Goal: Check status

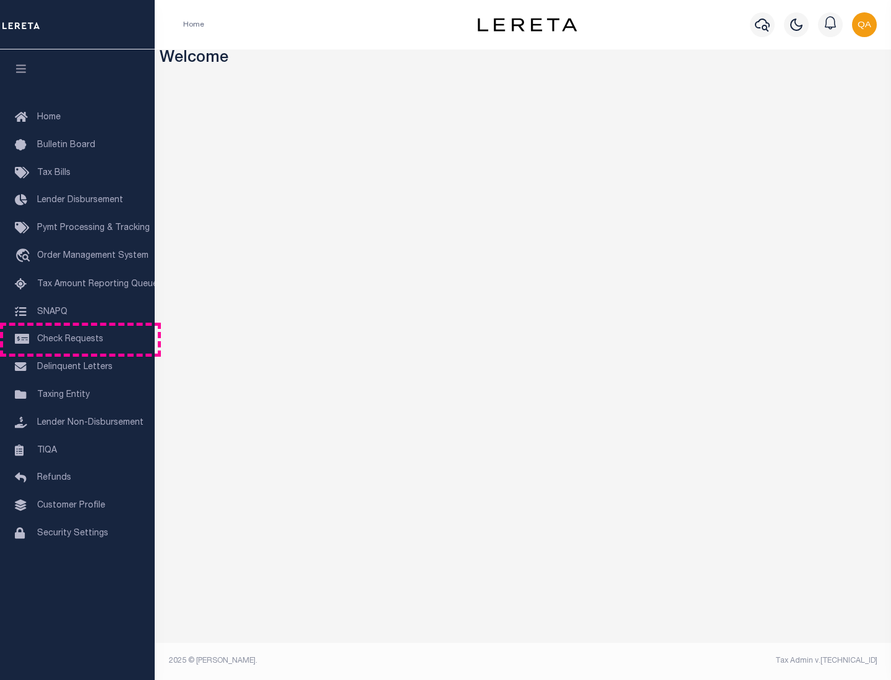
click at [77, 340] on span "Check Requests" at bounding box center [70, 339] width 66 height 9
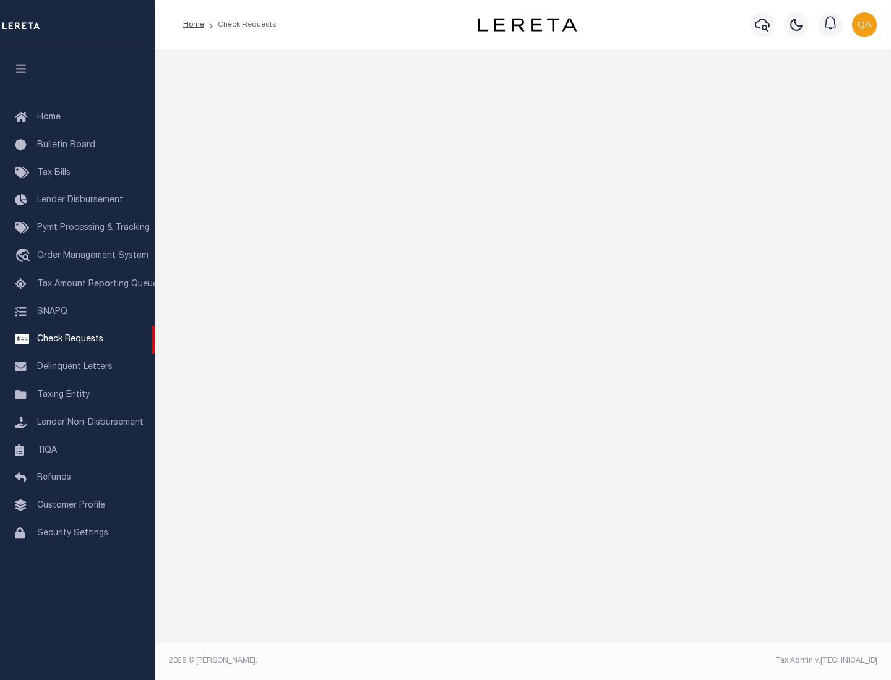
select select "50"
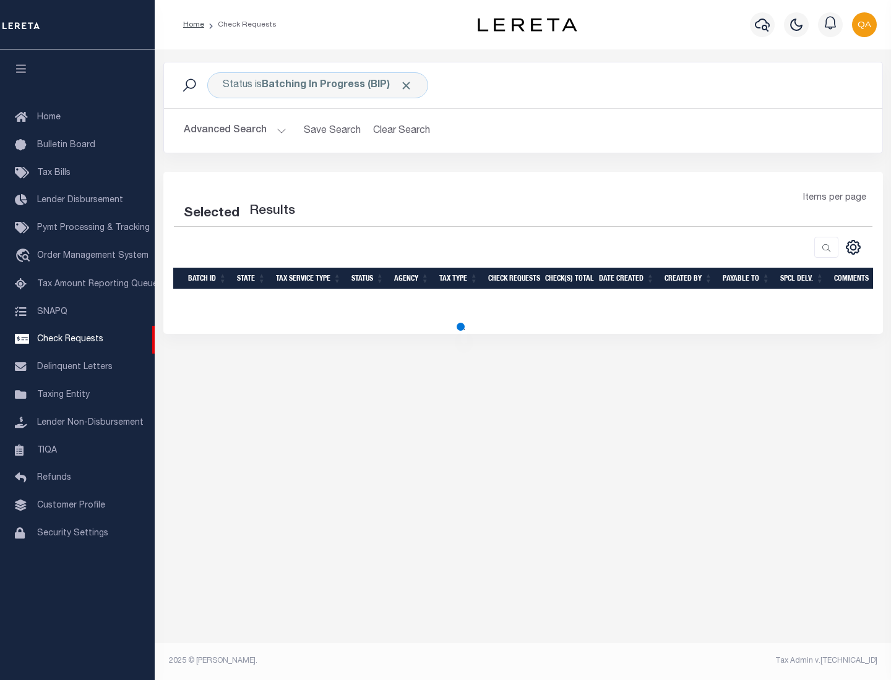
select select "50"
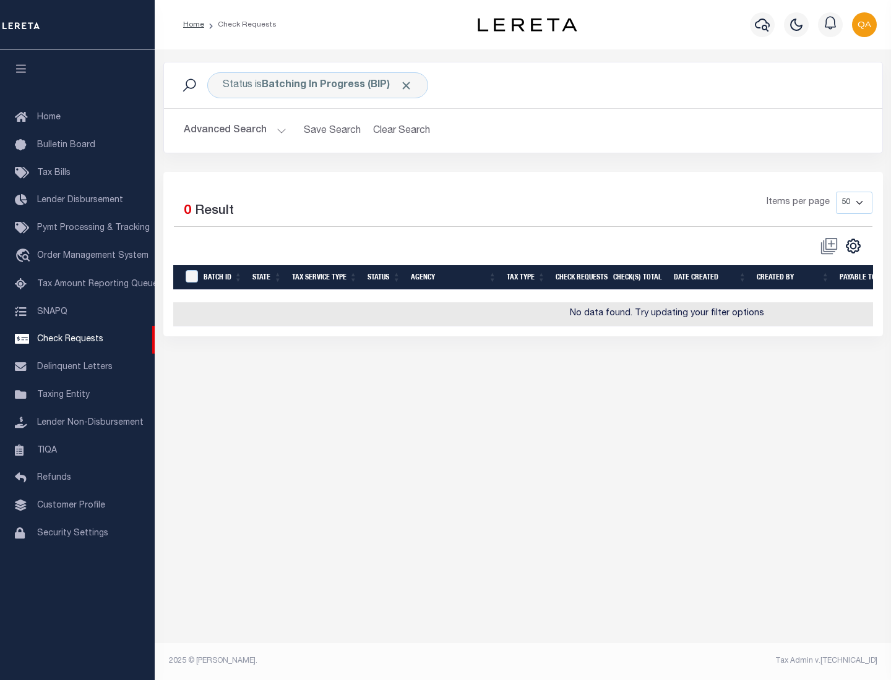
click at [406, 85] on span "Click to Remove" at bounding box center [406, 85] width 13 height 13
